Goal: Transaction & Acquisition: Subscribe to service/newsletter

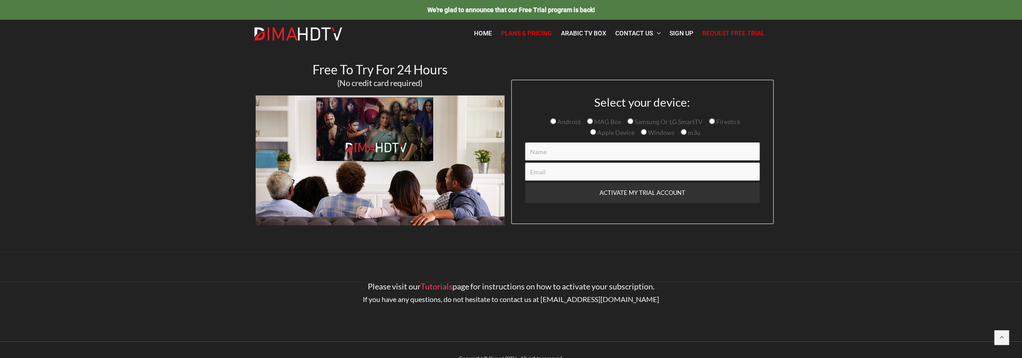
click at [542, 34] on span "Plans & Pricing" at bounding box center [526, 33] width 51 height 7
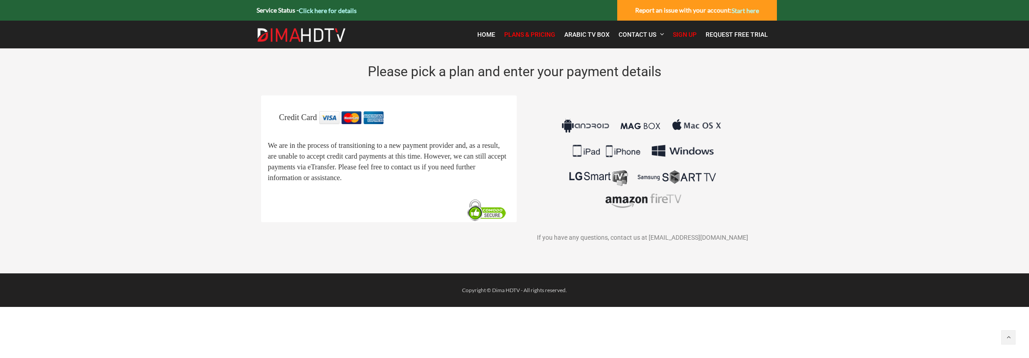
click at [582, 124] on img at bounding box center [642, 163] width 167 height 105
click at [513, 35] on span "Plans & Pricing" at bounding box center [529, 34] width 51 height 7
click at [547, 31] on span "Plans & Pricing" at bounding box center [529, 34] width 51 height 7
click at [576, 35] on span "Arabic TV Box" at bounding box center [586, 34] width 45 height 7
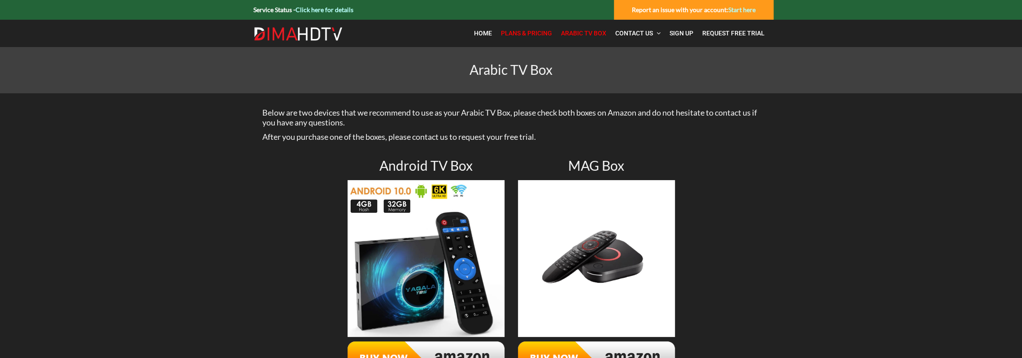
click at [520, 36] on span "Plans & Pricing" at bounding box center [526, 33] width 51 height 7
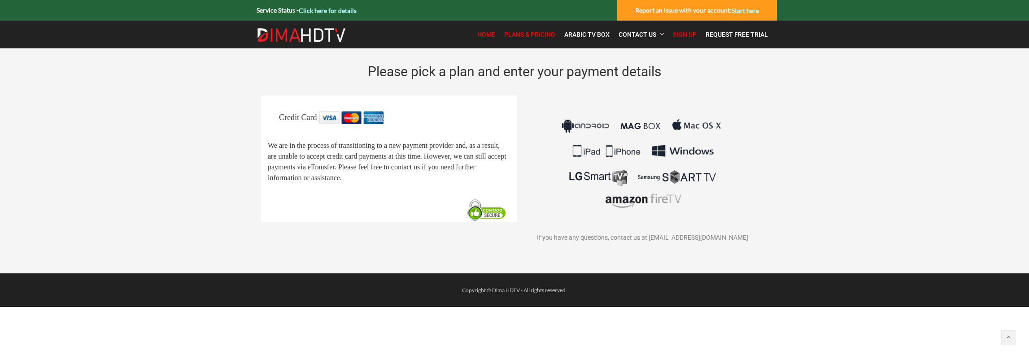
click at [488, 38] on span "Home" at bounding box center [486, 34] width 18 height 7
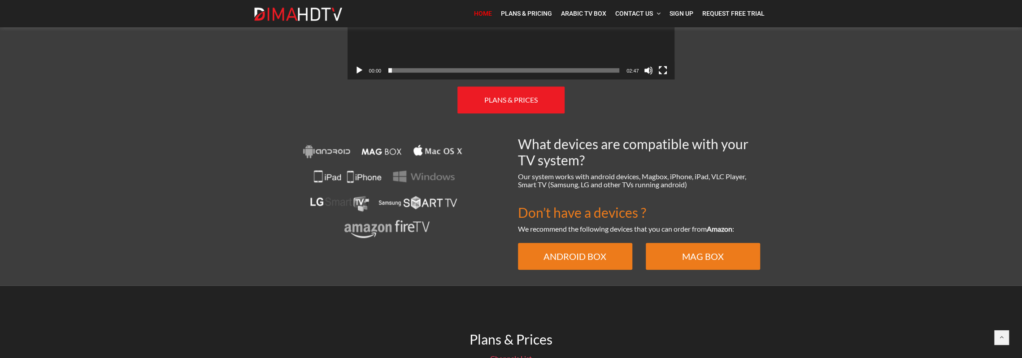
scroll to position [583, 0]
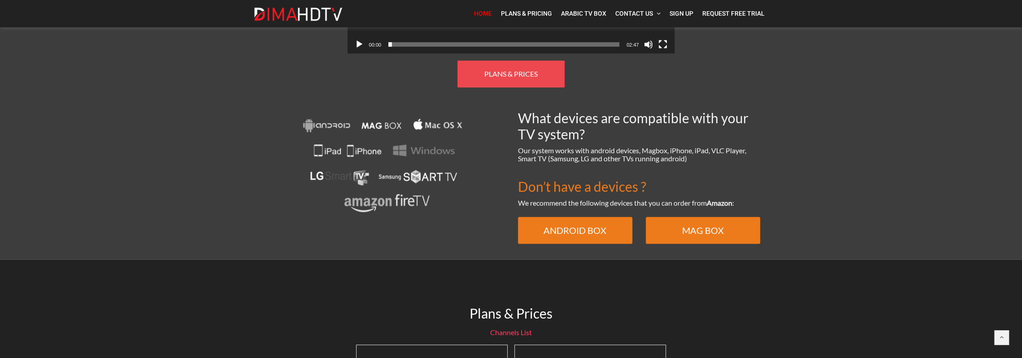
click at [513, 70] on span "PLANS & PRICES" at bounding box center [510, 74] width 53 height 9
